Goal: Task Accomplishment & Management: Use online tool/utility

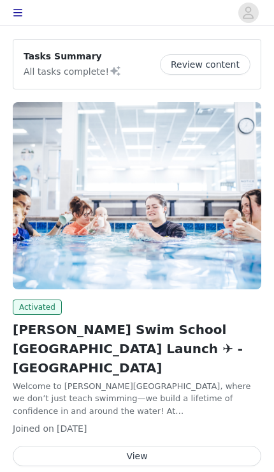
click at [137, 445] on button "View" at bounding box center [137, 455] width 249 height 20
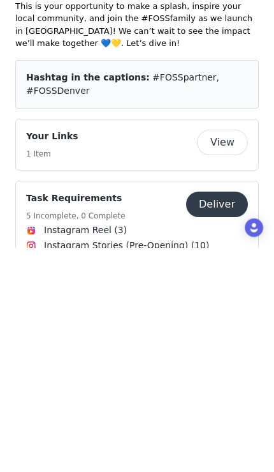
click at [214, 415] on button "Deliver" at bounding box center [217, 428] width 62 height 26
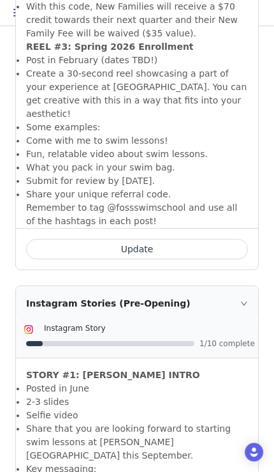
scroll to position [849, 0]
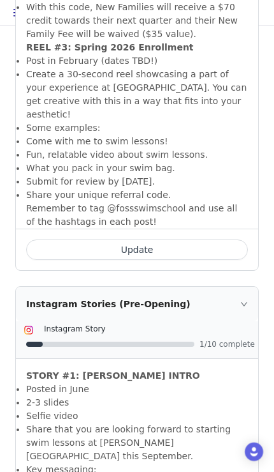
click at [183, 239] on button "Update" at bounding box center [137, 249] width 222 height 20
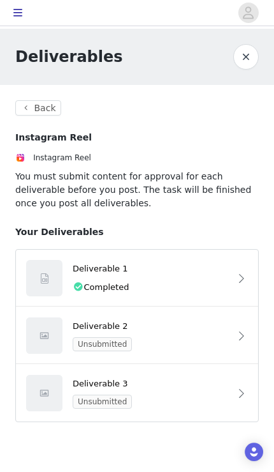
click at [38, 107] on button "Back" at bounding box center [38, 107] width 46 height 15
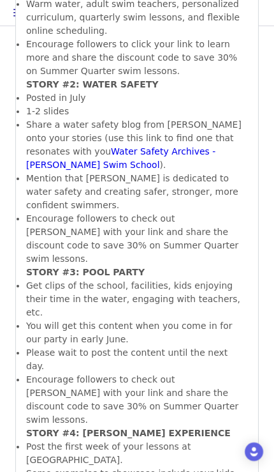
scroll to position [1423, 0]
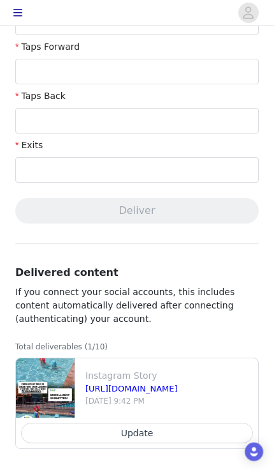
scroll to position [467, 0]
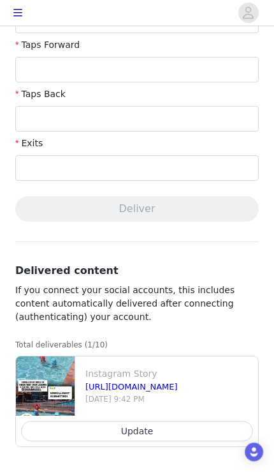
click at [149, 436] on button "Update" at bounding box center [137, 431] width 232 height 20
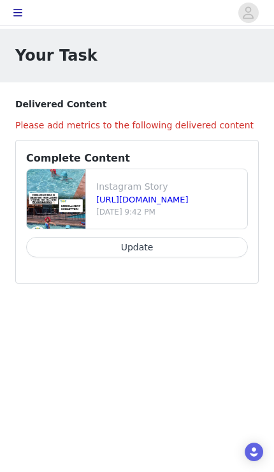
click at [179, 204] on link "[URL][DOMAIN_NAME]" at bounding box center [142, 200] width 93 height 10
